Goal: Task Accomplishment & Management: Use online tool/utility

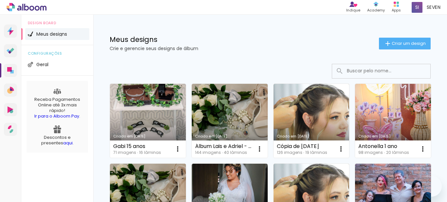
click at [169, 114] on link "Criado em [DATE]" at bounding box center [148, 121] width 76 height 74
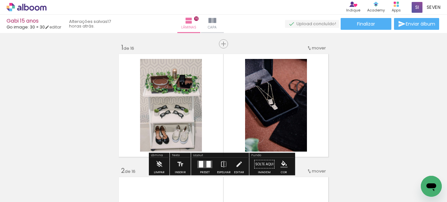
click at [29, 181] on input "Todas as fotos" at bounding box center [18, 183] width 25 height 6
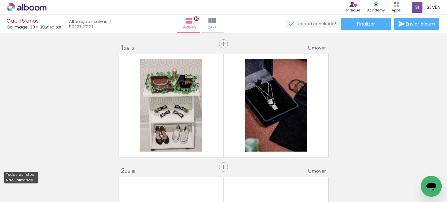
click at [0, 0] on slot "Não utilizadas" at bounding box center [0, 0] width 0 height 0
type input "Não utilizadas"
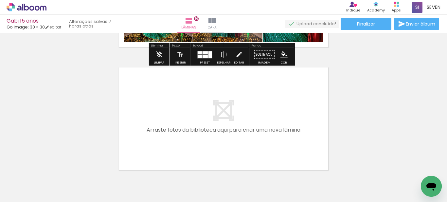
scroll to position [1991, 0]
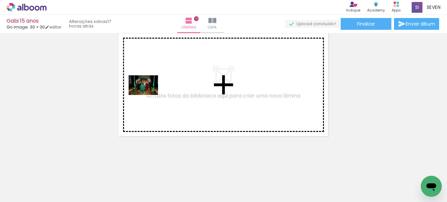
drag, startPoint x: 61, startPoint y: 186, endPoint x: 148, endPoint y: 95, distance: 125.8
click at [148, 95] on quentale-workspace at bounding box center [223, 101] width 447 height 202
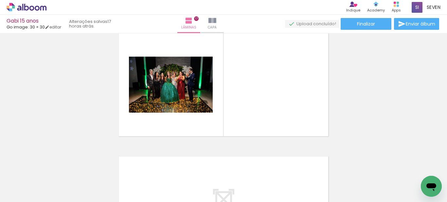
scroll to position [1979, 0]
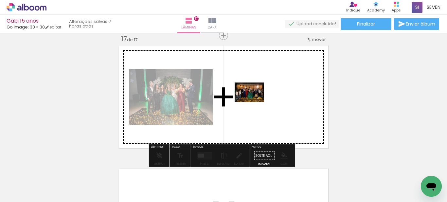
drag, startPoint x: 78, startPoint y: 183, endPoint x: 255, endPoint y: 102, distance: 194.7
click at [255, 102] on quentale-workspace at bounding box center [223, 101] width 447 height 202
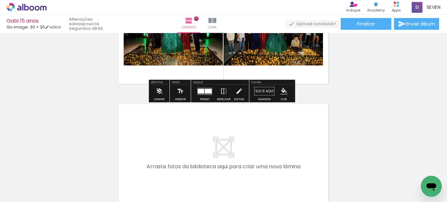
scroll to position [2045, 0]
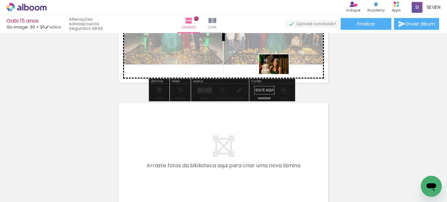
drag, startPoint x: 71, startPoint y: 186, endPoint x: 279, endPoint y: 74, distance: 236.7
click at [279, 74] on quentale-workspace at bounding box center [223, 101] width 447 height 202
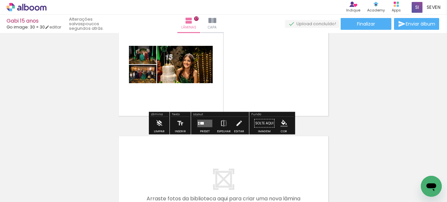
scroll to position [2012, 0]
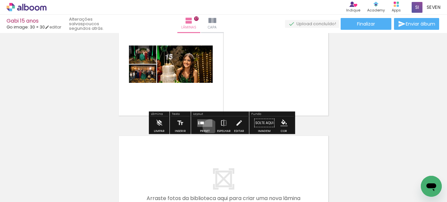
click at [209, 127] on div at bounding box center [205, 123] width 18 height 13
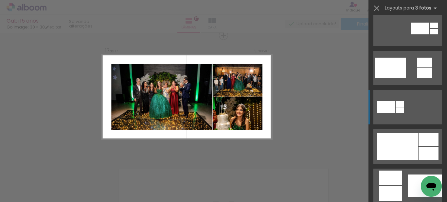
scroll to position [295, 0]
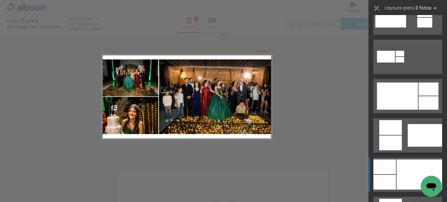
click at [385, 164] on div at bounding box center [385, 167] width 23 height 15
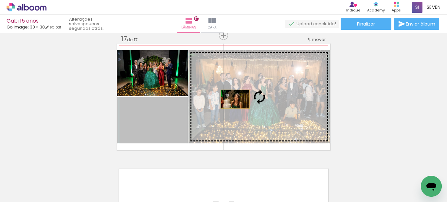
drag, startPoint x: 136, startPoint y: 129, endPoint x: 233, endPoint y: 99, distance: 101.8
click at [0, 0] on slot at bounding box center [0, 0] width 0 height 0
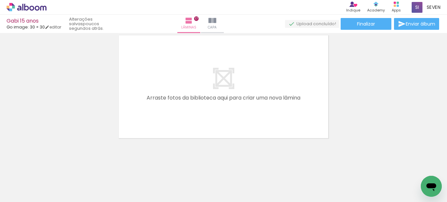
scroll to position [2115, 0]
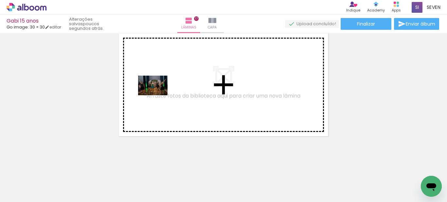
drag, startPoint x: 91, startPoint y: 182, endPoint x: 158, endPoint y: 95, distance: 110.0
click at [158, 95] on quentale-workspace at bounding box center [223, 101] width 447 height 202
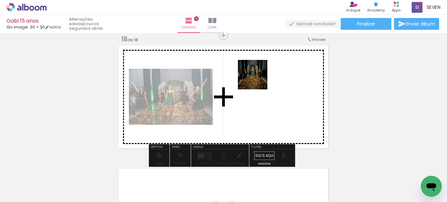
scroll to position [2102, 0]
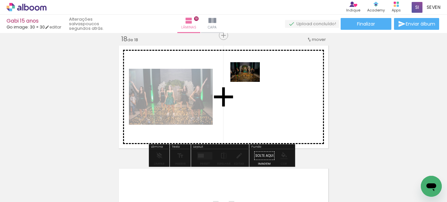
drag, startPoint x: 112, startPoint y: 185, endPoint x: 250, endPoint y: 82, distance: 172.7
click at [250, 82] on quentale-workspace at bounding box center [223, 101] width 447 height 202
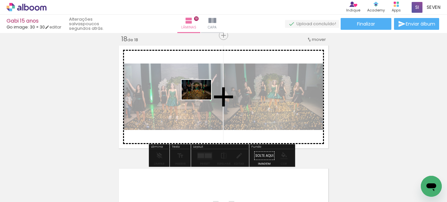
drag, startPoint x: 110, startPoint y: 182, endPoint x: 202, endPoint y: 99, distance: 123.6
click at [202, 99] on quentale-workspace at bounding box center [223, 101] width 447 height 202
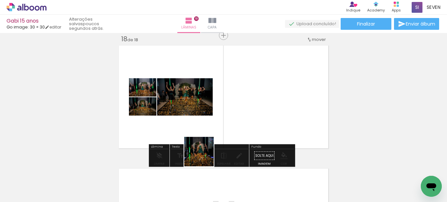
drag, startPoint x: 104, startPoint y: 188, endPoint x: 237, endPoint y: 116, distance: 151.0
click at [237, 117] on quentale-workspace at bounding box center [223, 101] width 447 height 202
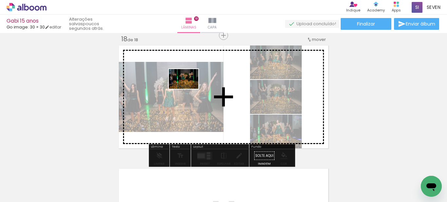
drag, startPoint x: 102, startPoint y: 188, endPoint x: 189, endPoint y: 89, distance: 131.4
click at [189, 89] on quentale-workspace at bounding box center [223, 101] width 447 height 202
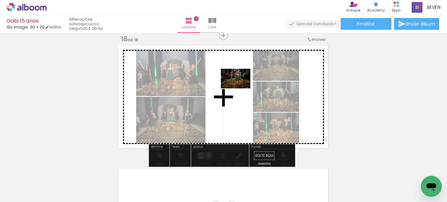
drag, startPoint x: 100, startPoint y: 184, endPoint x: 241, endPoint y: 88, distance: 170.1
click at [241, 88] on quentale-workspace at bounding box center [223, 101] width 447 height 202
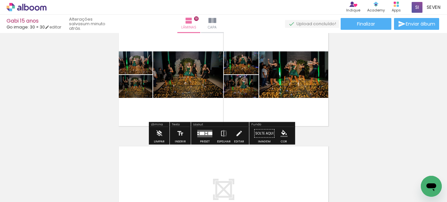
scroll to position [2135, 0]
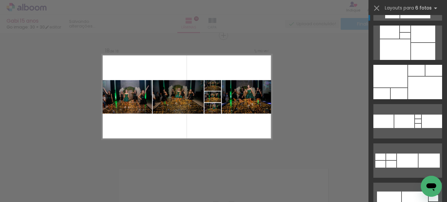
scroll to position [557, 0]
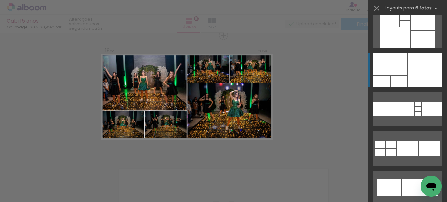
click at [412, 78] on div at bounding box center [426, 76] width 34 height 23
